Goal: Communication & Community: Answer question/provide support

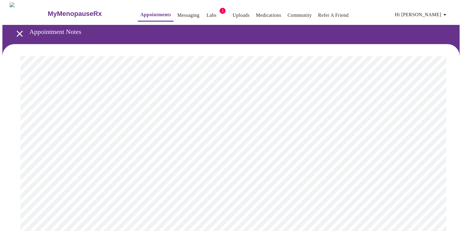
click at [177, 12] on link "Messaging" at bounding box center [188, 15] width 22 height 8
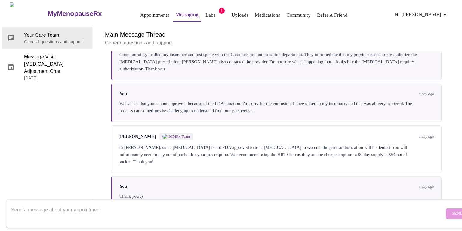
scroll to position [2156, 0]
